Goal: Information Seeking & Learning: Learn about a topic

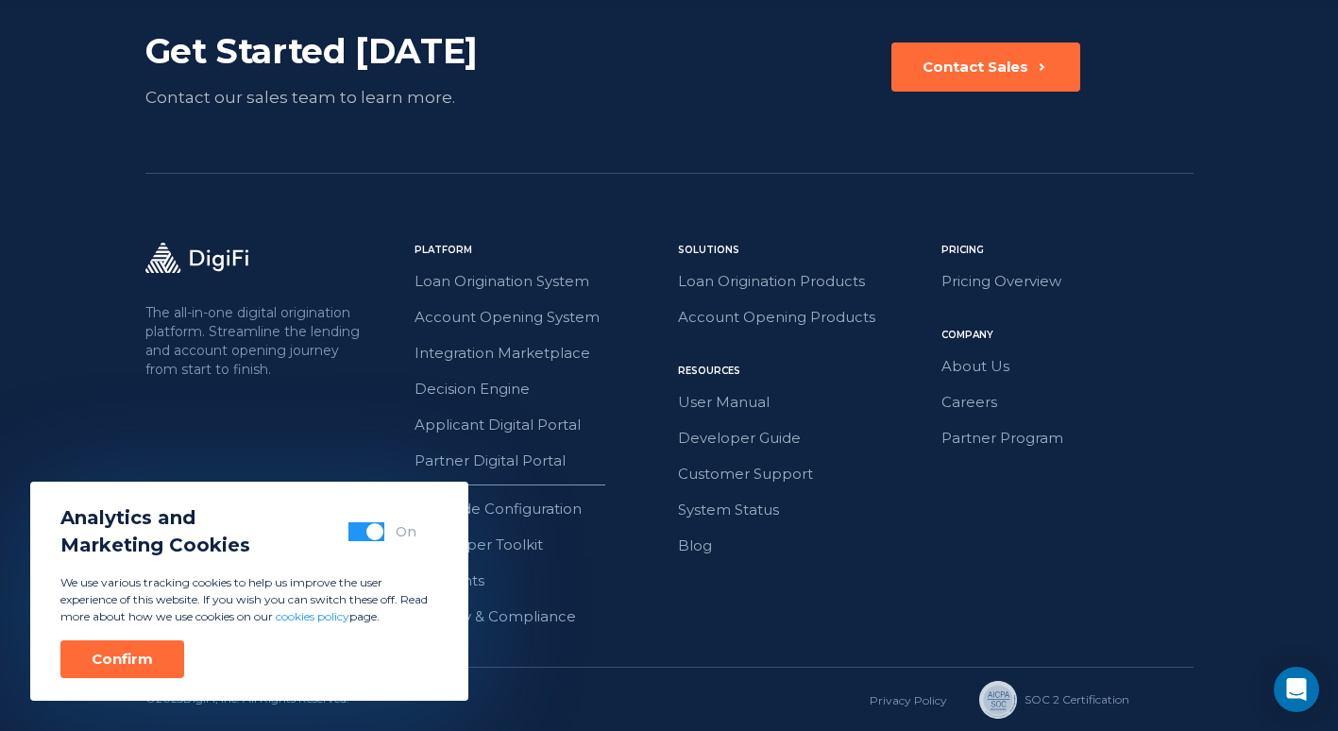
scroll to position [3431, 0]
click at [620, 621] on link "Security & Compliance" at bounding box center [540, 615] width 252 height 25
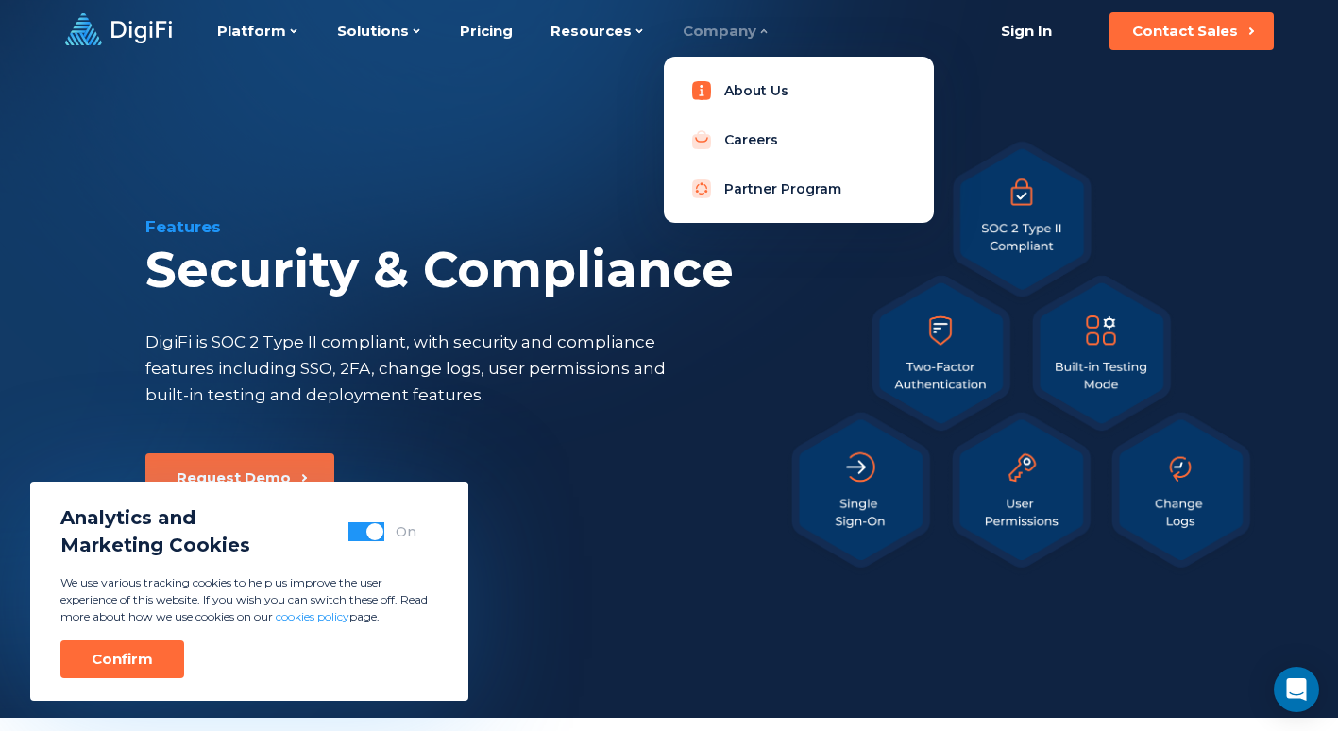
click at [716, 80] on link "About Us" at bounding box center [799, 91] width 240 height 38
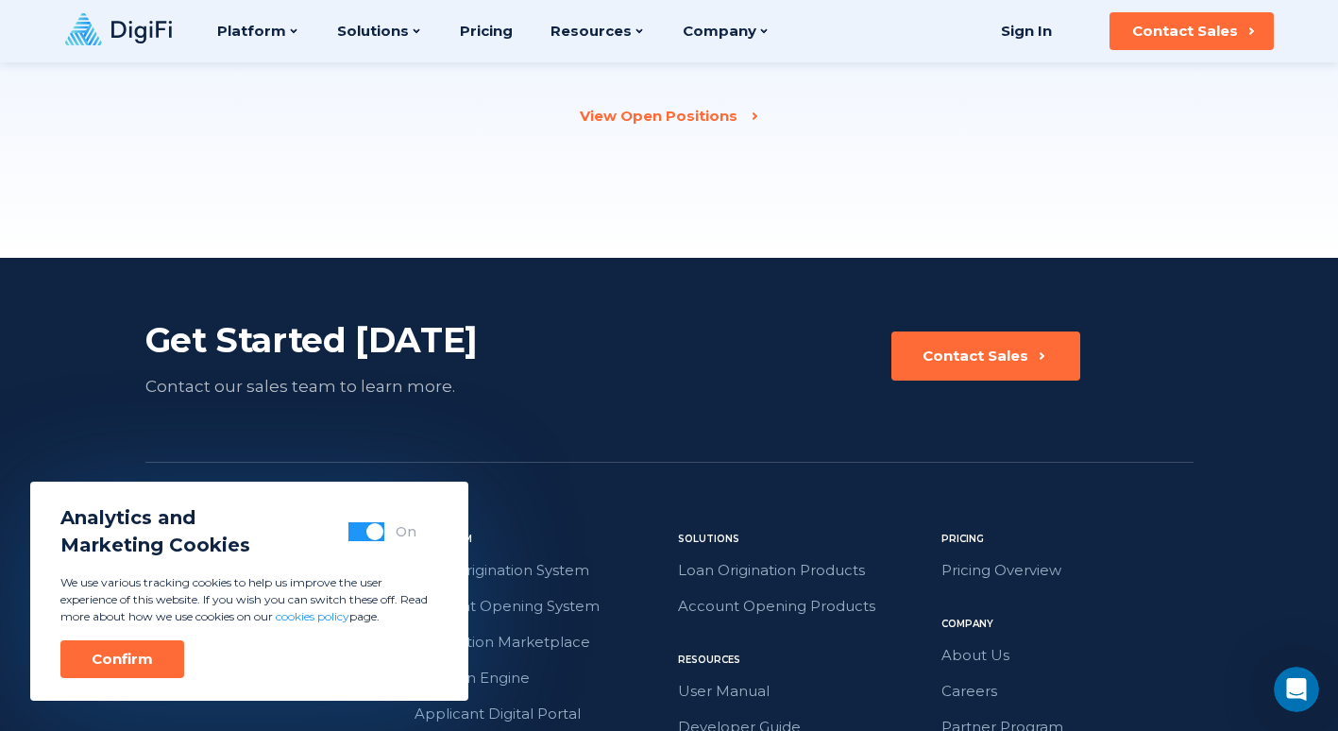
scroll to position [2699, 0]
